Goal: Check status: Check status

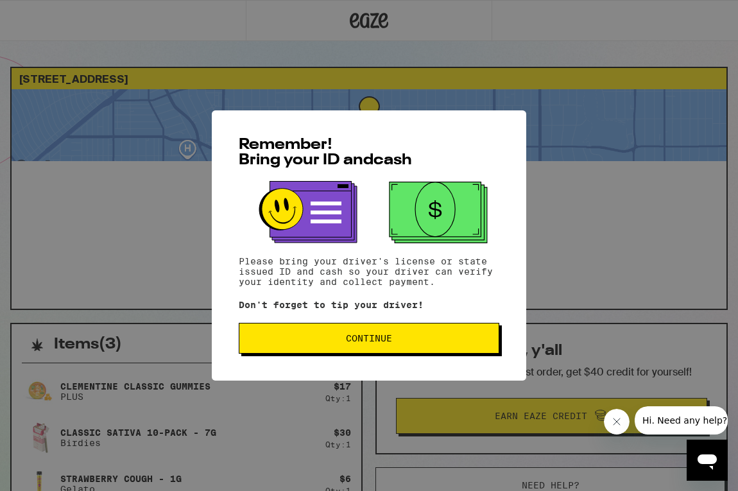
click at [407, 336] on button "Continue" at bounding box center [369, 338] width 261 height 31
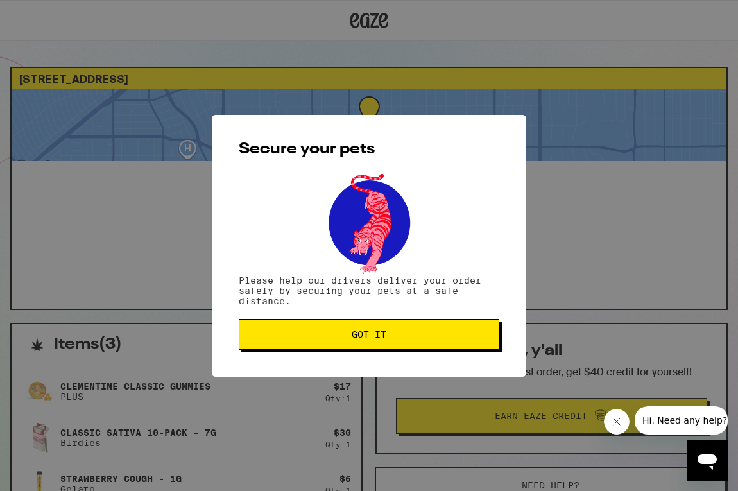
click at [406, 350] on button "Got it" at bounding box center [369, 334] width 261 height 31
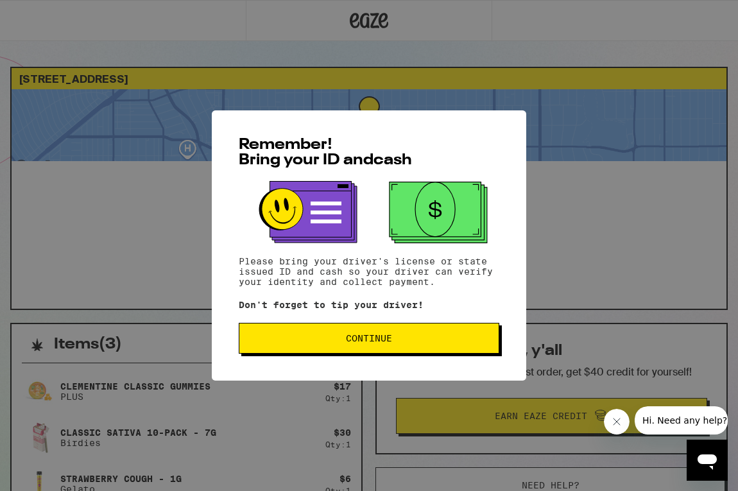
click at [360, 352] on button "Continue" at bounding box center [369, 338] width 261 height 31
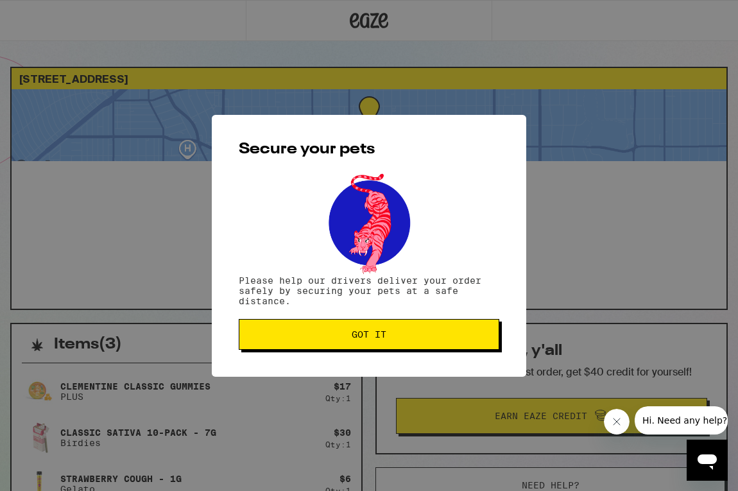
click at [348, 333] on span "Got it" at bounding box center [369, 334] width 239 height 9
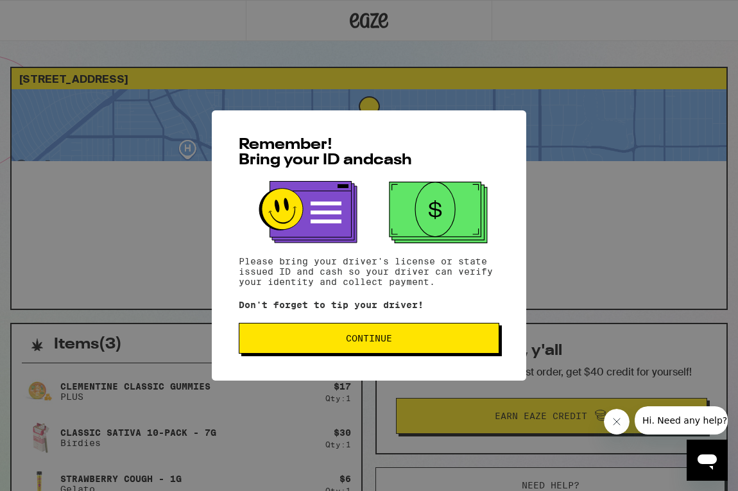
click at [364, 341] on span "Continue" at bounding box center [369, 338] width 46 height 9
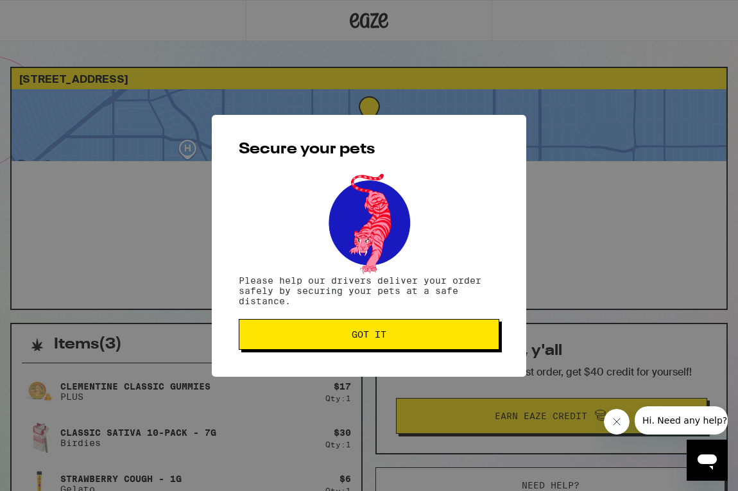
click at [364, 339] on span "Got it" at bounding box center [369, 334] width 35 height 9
